Goal: Task Accomplishment & Management: Manage account settings

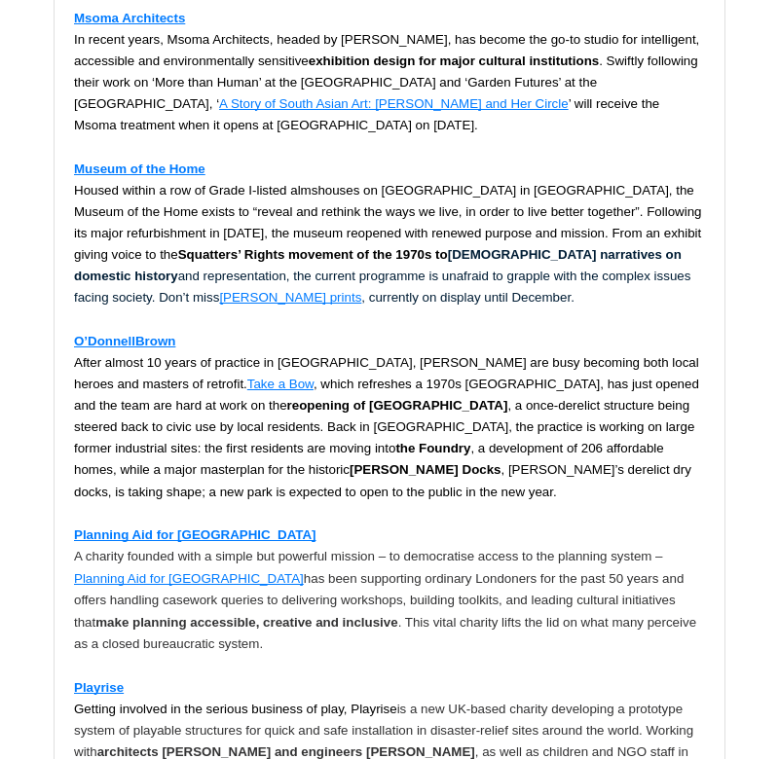
scroll to position [1917, 0]
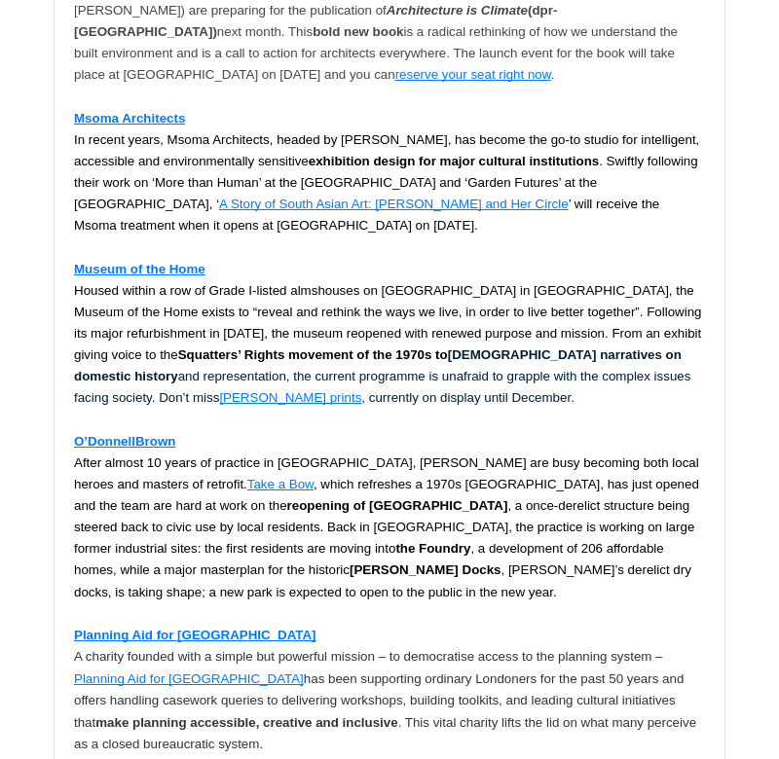
scroll to position [1917, 0]
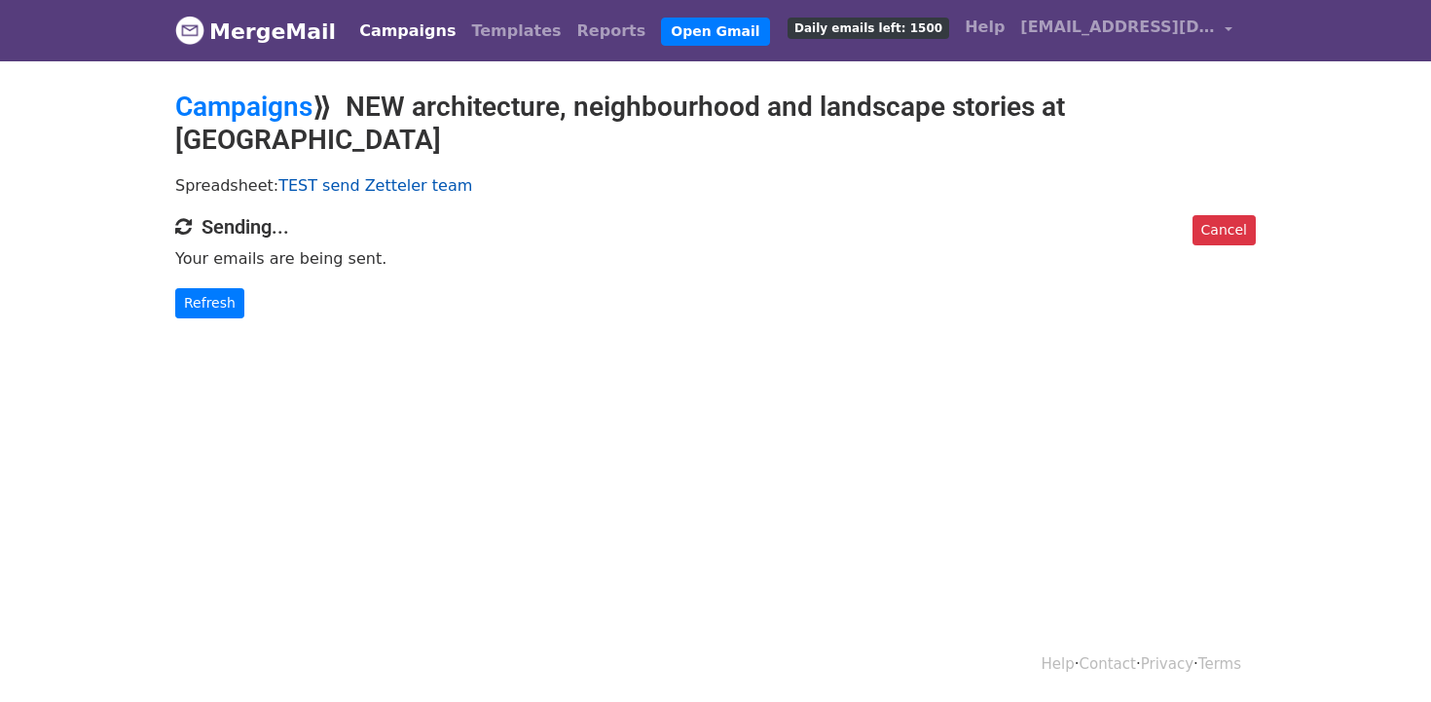
click at [315, 176] on link "TEST send Zetteler team" at bounding box center [375, 185] width 194 height 18
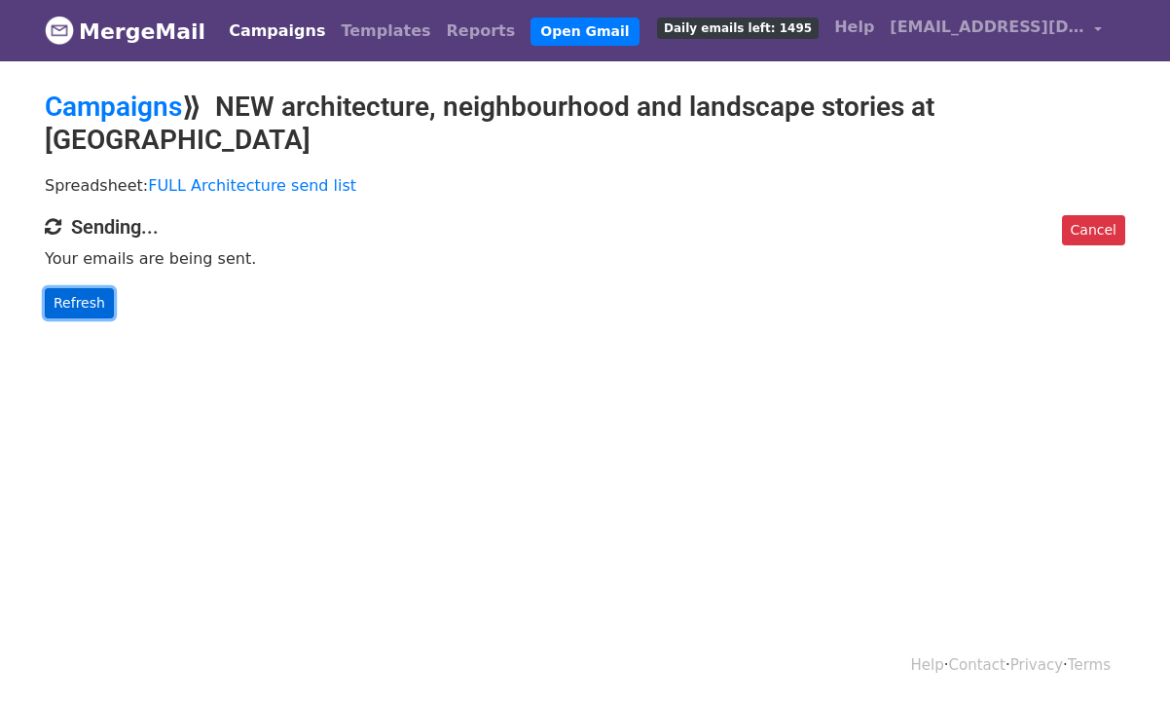
click at [80, 288] on link "Refresh" at bounding box center [79, 303] width 69 height 30
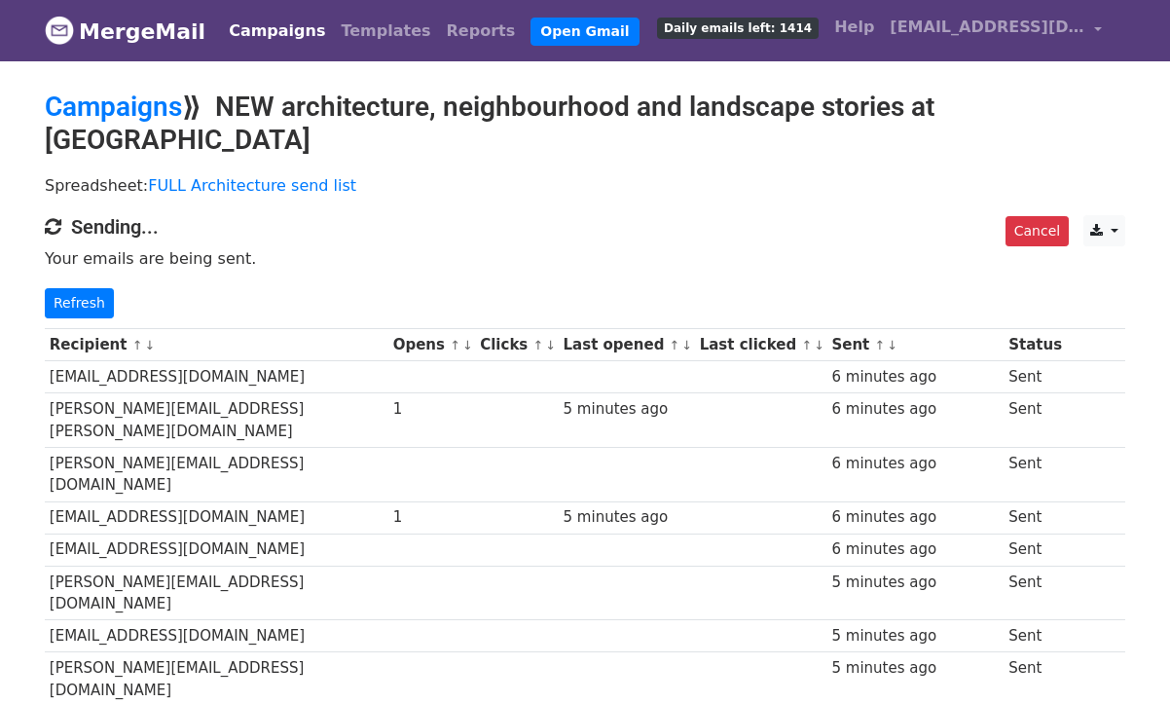
click at [473, 338] on link "↓" at bounding box center [467, 345] width 11 height 15
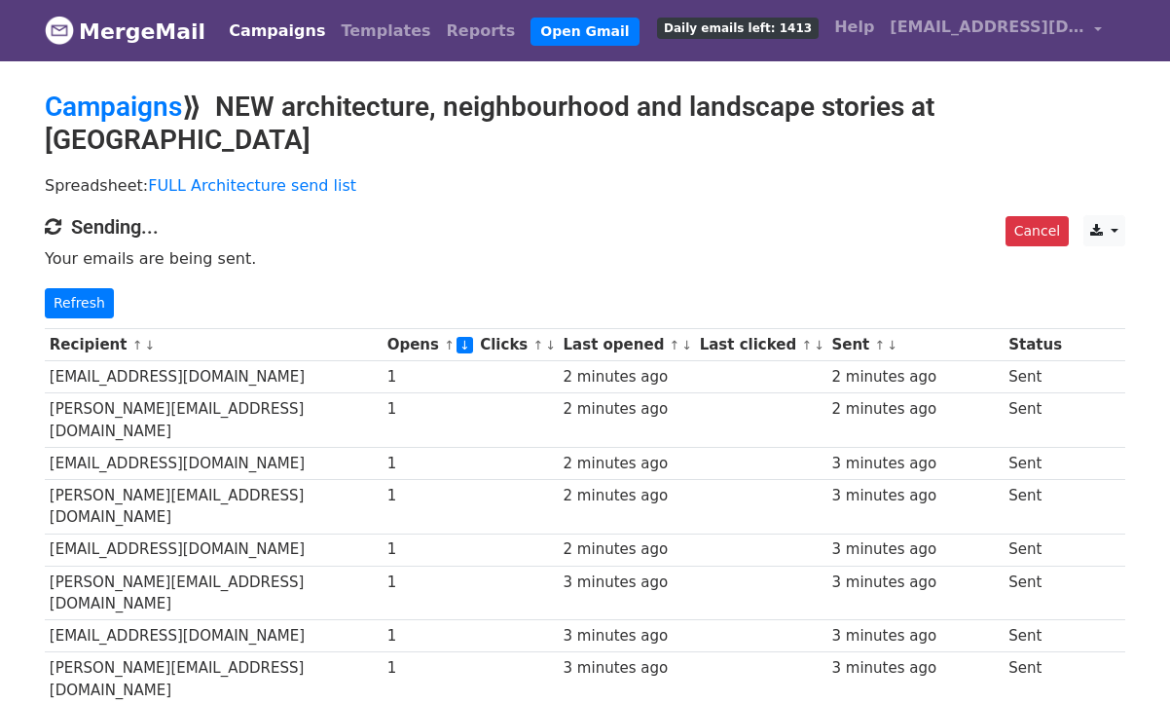
click at [556, 338] on link "↓" at bounding box center [550, 345] width 11 height 15
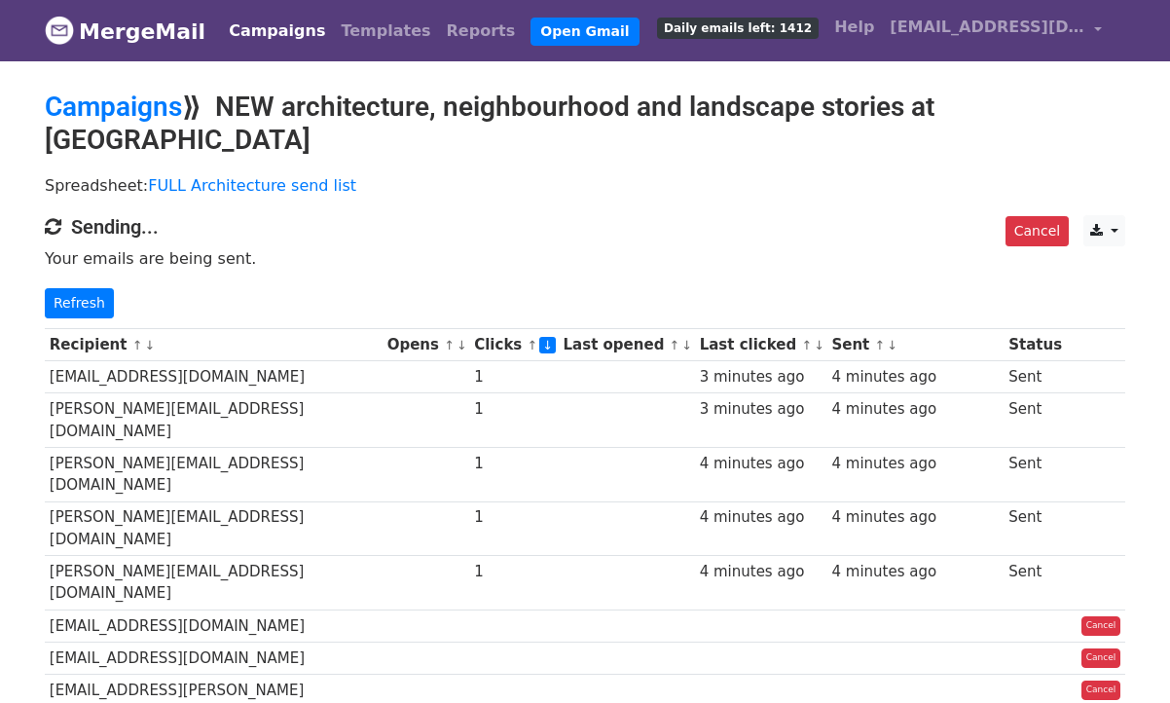
click at [467, 338] on link "↓" at bounding box center [462, 345] width 11 height 15
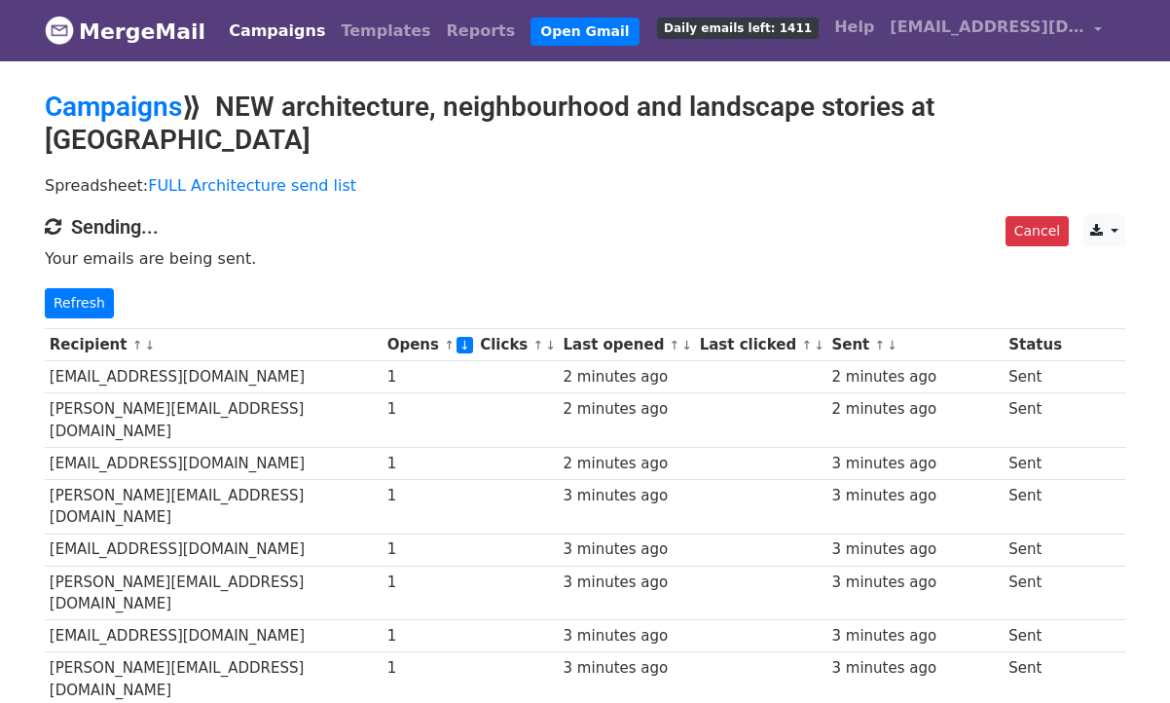
click at [887, 338] on link "↓" at bounding box center [892, 345] width 11 height 15
